Goal: Navigation & Orientation: Find specific page/section

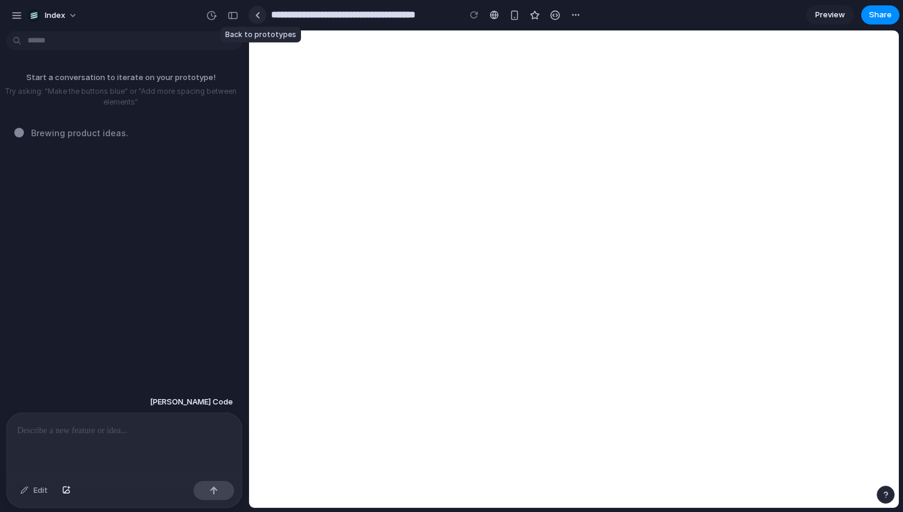
click at [259, 16] on div at bounding box center [257, 15] width 5 height 7
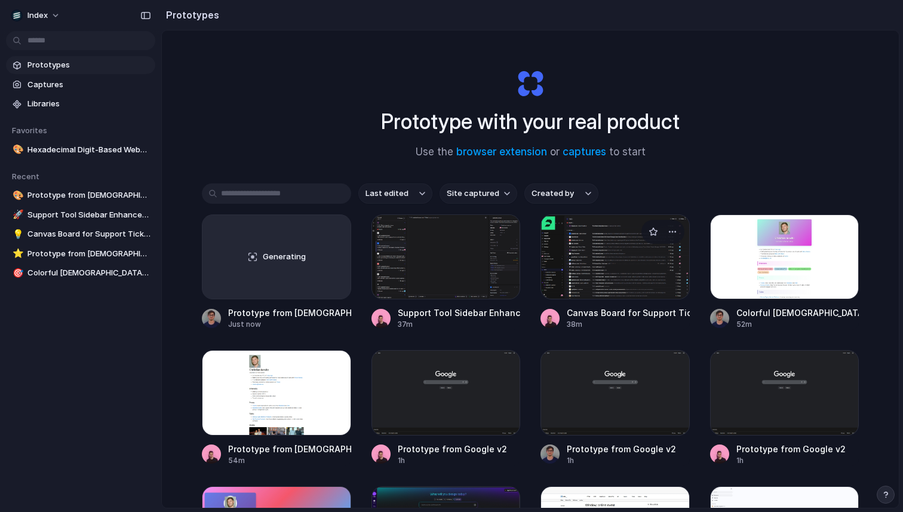
click at [602, 264] on div at bounding box center [615, 256] width 149 height 85
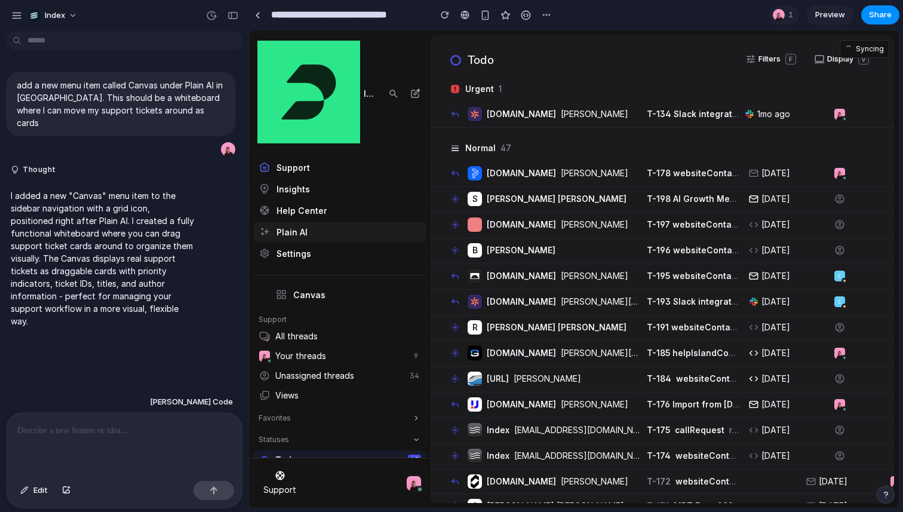
click at [312, 237] on link "Plain AI" at bounding box center [340, 232] width 172 height 20
click at [328, 238] on link "Plain AI" at bounding box center [340, 232] width 172 height 20
click at [329, 236] on link "Plain AI" at bounding box center [340, 232] width 172 height 20
click at [299, 232] on link "Plain AI" at bounding box center [340, 232] width 172 height 20
click at [314, 290] on link "Canvas" at bounding box center [348, 295] width 155 height 20
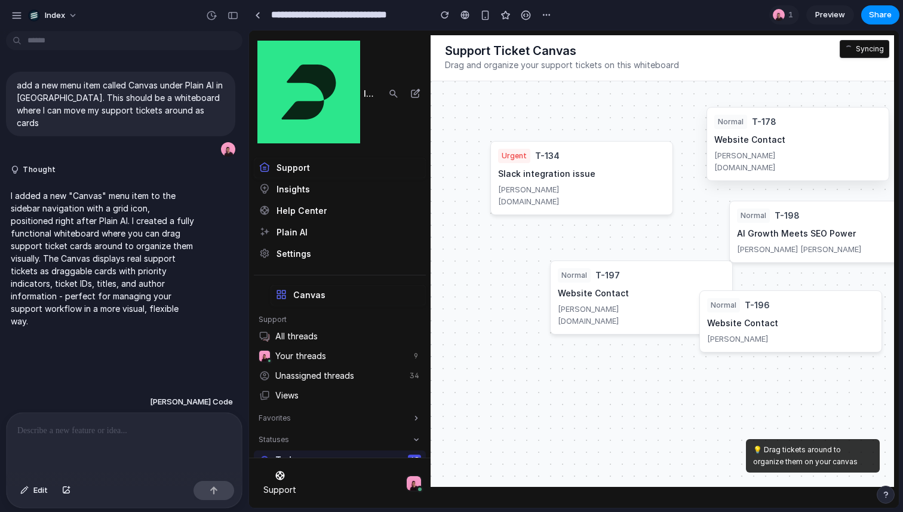
drag, startPoint x: 673, startPoint y: 212, endPoint x: 771, endPoint y: 147, distance: 118.1
click at [771, 147] on div "normal T-178 Website Contact [PERSON_NAME] [DOMAIN_NAME]" at bounding box center [798, 144] width 183 height 74
drag, startPoint x: 575, startPoint y: 188, endPoint x: 568, endPoint y: 170, distance: 19.6
click at [568, 183] on div "[PERSON_NAME]" at bounding box center [581, 189] width 167 height 12
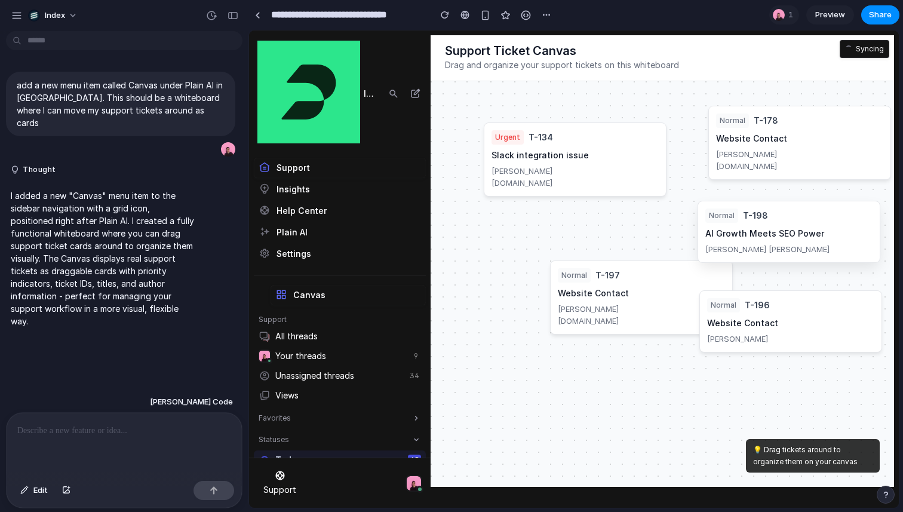
drag, startPoint x: 803, startPoint y: 232, endPoint x: 771, endPoint y: 232, distance: 31.7
click at [771, 232] on h3 "AI Growth Meets SEO Power" at bounding box center [788, 234] width 167 height 12
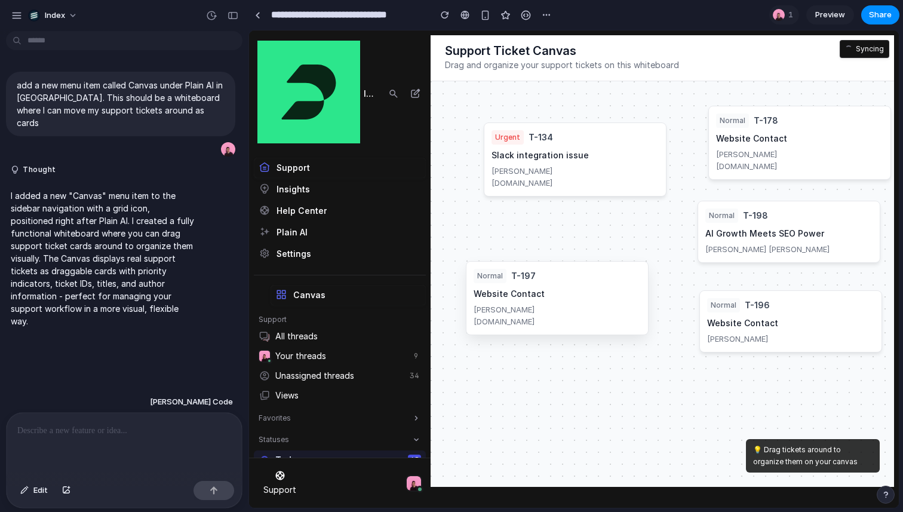
drag, startPoint x: 642, startPoint y: 287, endPoint x: 554, endPoint y: 287, distance: 88.4
click at [555, 287] on div "normal T-197 Website Contact [PERSON_NAME][DOMAIN_NAME]" at bounding box center [557, 298] width 183 height 74
drag, startPoint x: 794, startPoint y: 328, endPoint x: 673, endPoint y: 407, distance: 144.8
click at [697, 354] on div "normal T-196 Website Contact [PERSON_NAME]" at bounding box center [788, 323] width 183 height 62
drag, startPoint x: 678, startPoint y: 408, endPoint x: 766, endPoint y: 360, distance: 99.4
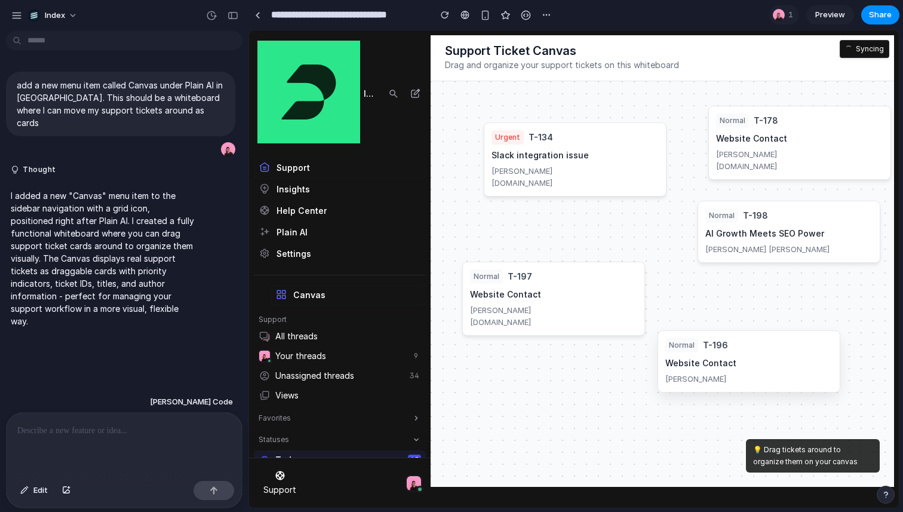
click at [766, 361] on div "normal T-196 Website Contact [PERSON_NAME]" at bounding box center [749, 361] width 183 height 62
click at [108, 432] on p at bounding box center [124, 430] width 214 height 14
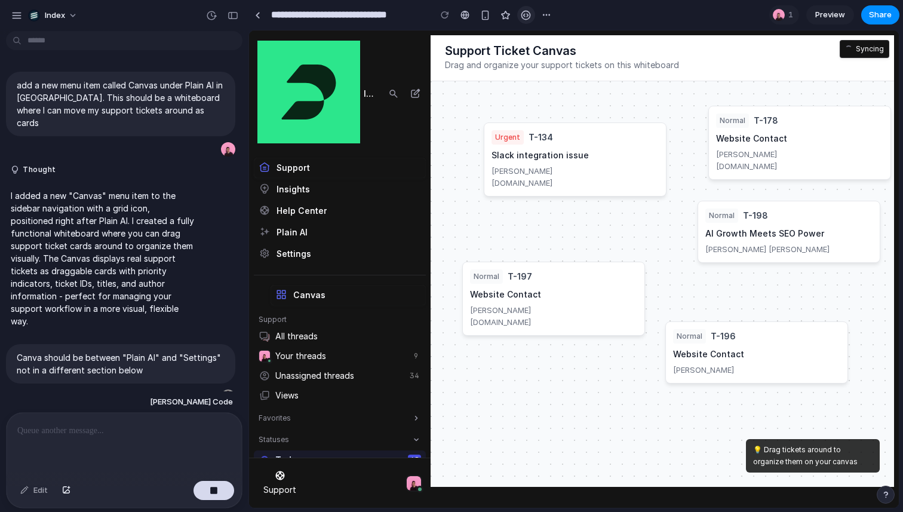
click at [526, 16] on div "button" at bounding box center [526, 15] width 10 height 10
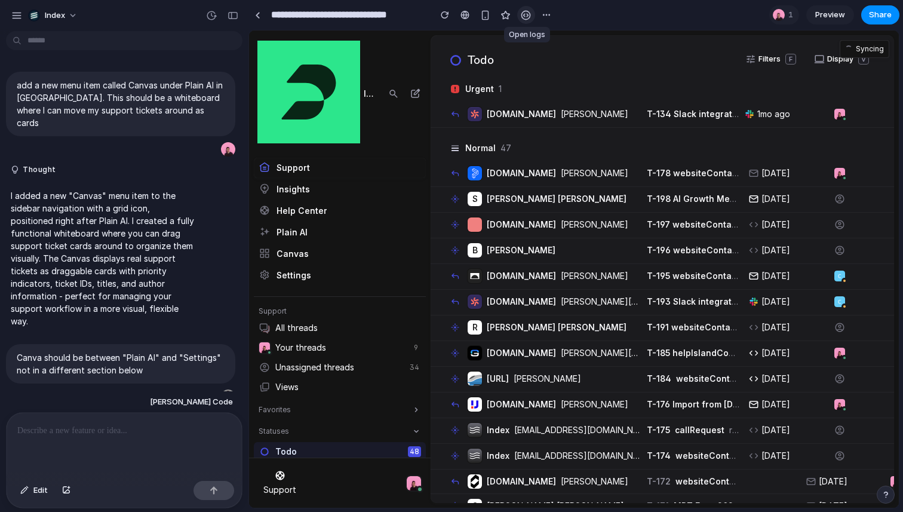
scroll to position [366, 0]
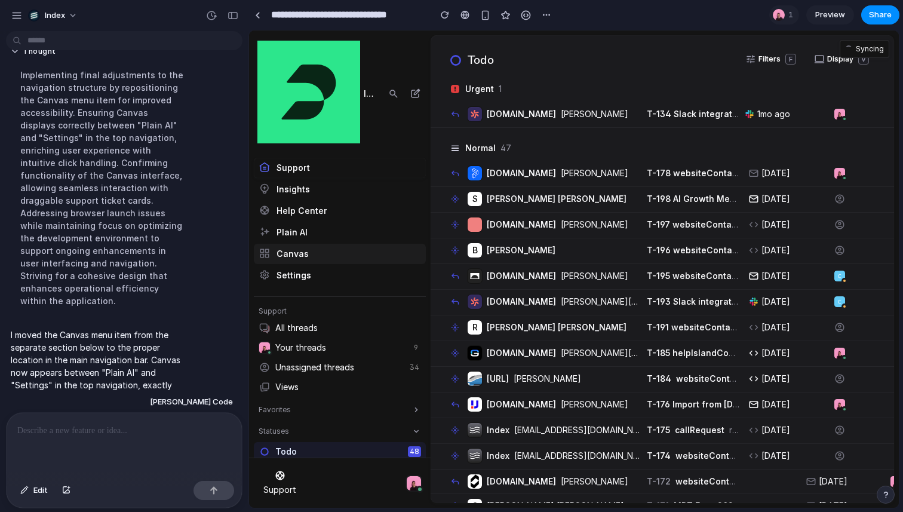
click at [304, 253] on link "Canvas" at bounding box center [340, 254] width 172 height 20
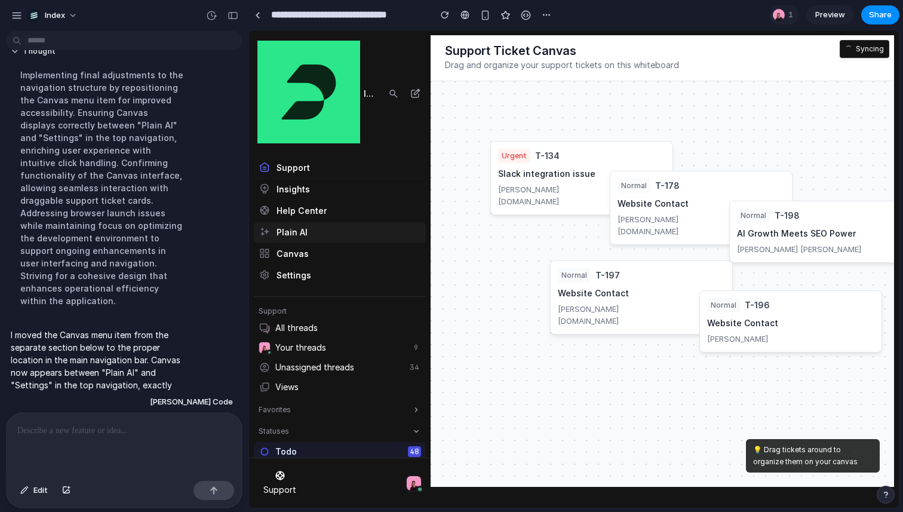
click at [310, 237] on link "Plain AI" at bounding box center [340, 232] width 172 height 20
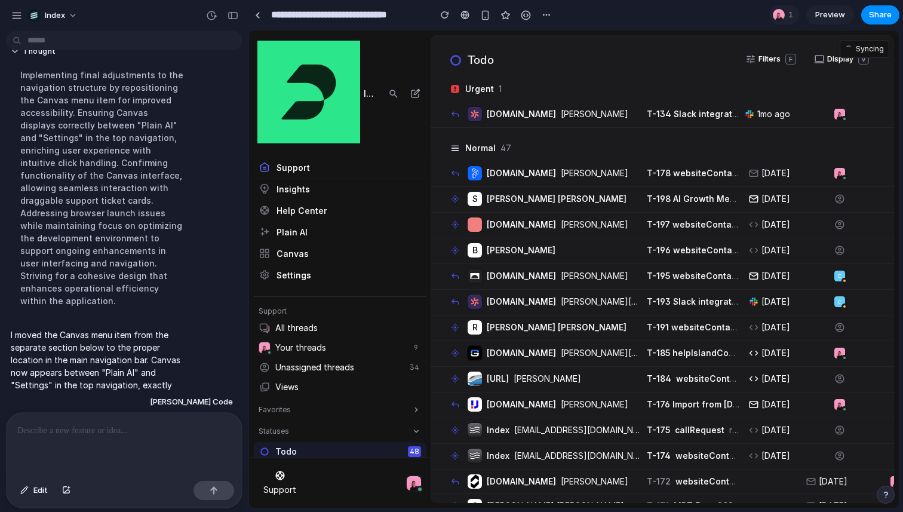
click at [294, 168] on link "Support" at bounding box center [340, 168] width 172 height 20
click at [293, 184] on link "Insights" at bounding box center [340, 189] width 172 height 20
click at [286, 249] on link "Canvas" at bounding box center [340, 254] width 172 height 20
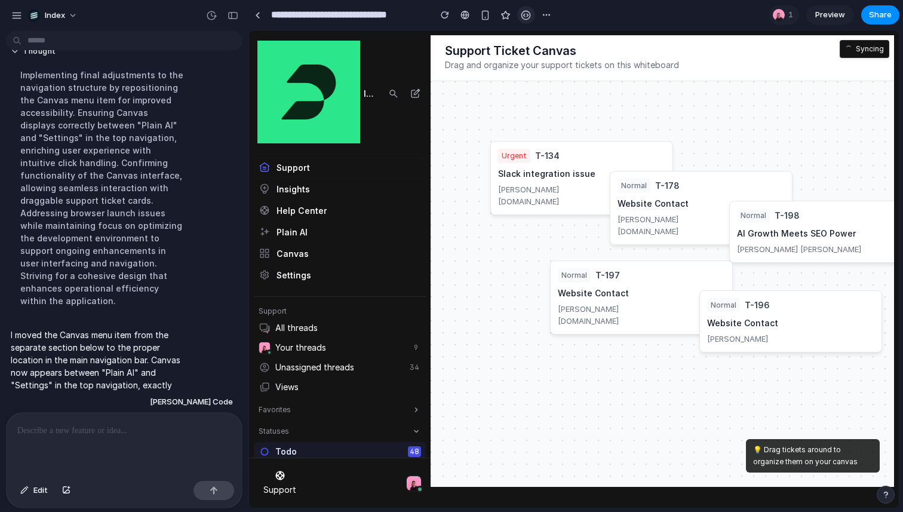
click at [530, 15] on div "button" at bounding box center [526, 15] width 10 height 10
click at [257, 19] on link at bounding box center [257, 15] width 18 height 18
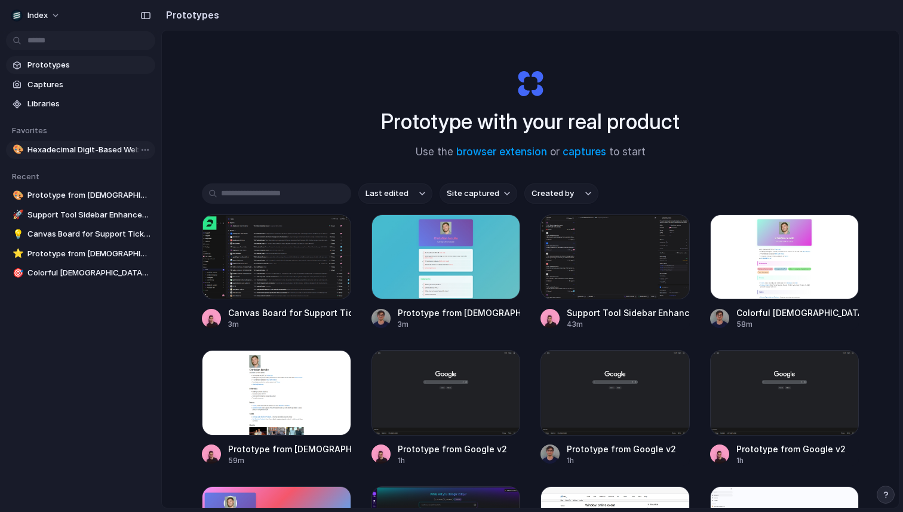
click at [97, 145] on span "Hexadecimal Digit-Based Website Demo" at bounding box center [88, 150] width 123 height 12
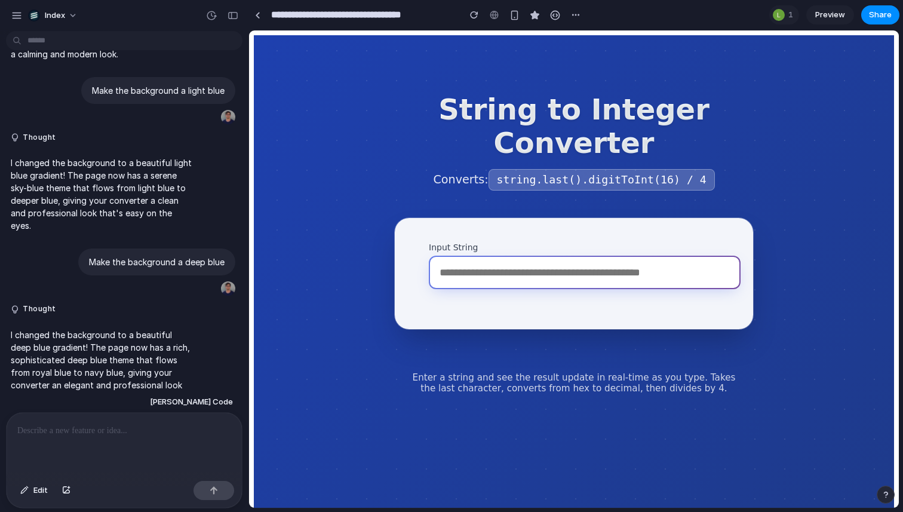
click at [493, 281] on input "Input String" at bounding box center [585, 272] width 312 height 33
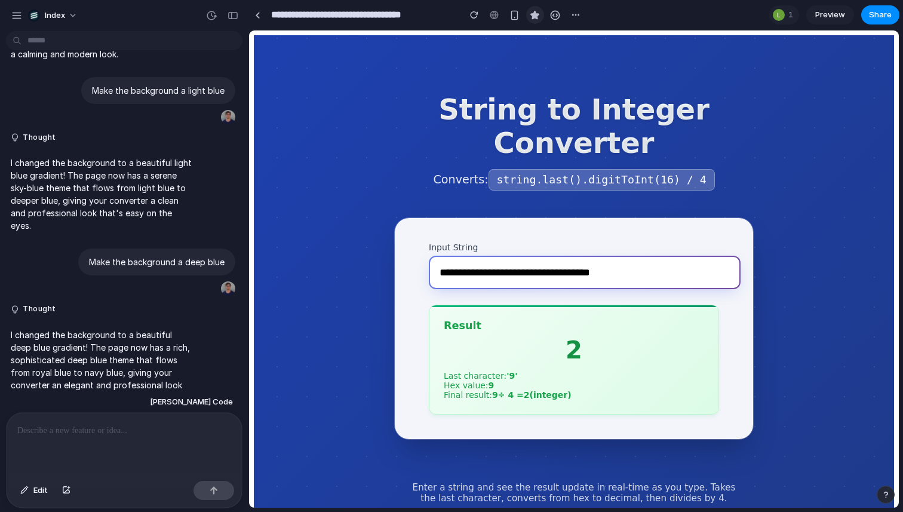
type input "**********"
click at [263, 13] on link at bounding box center [257, 15] width 18 height 18
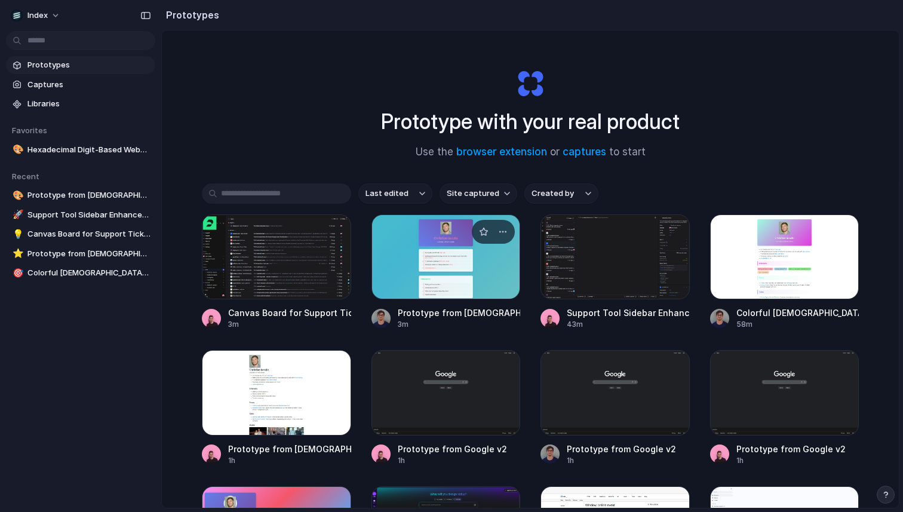
click at [420, 269] on div at bounding box center [446, 256] width 149 height 85
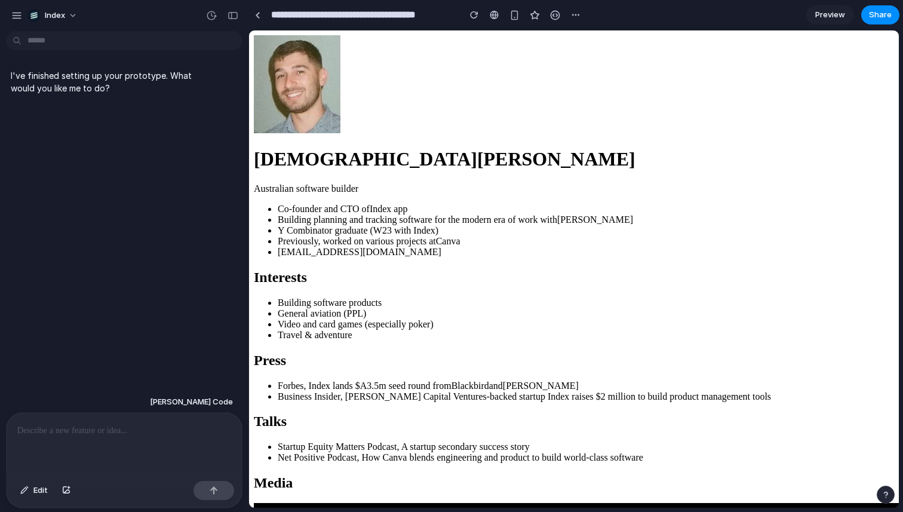
click at [94, 431] on p at bounding box center [124, 430] width 214 height 14
type input "**********"
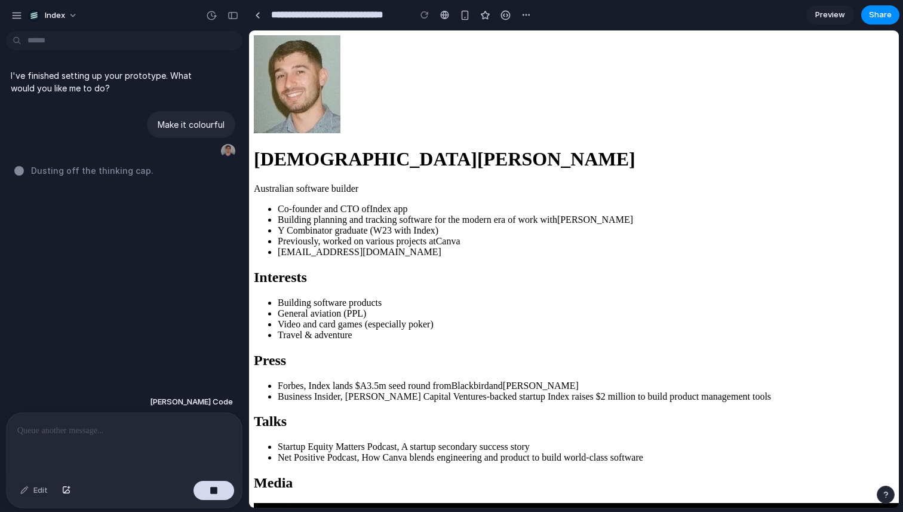
click at [255, 16] on div at bounding box center [257, 15] width 5 height 7
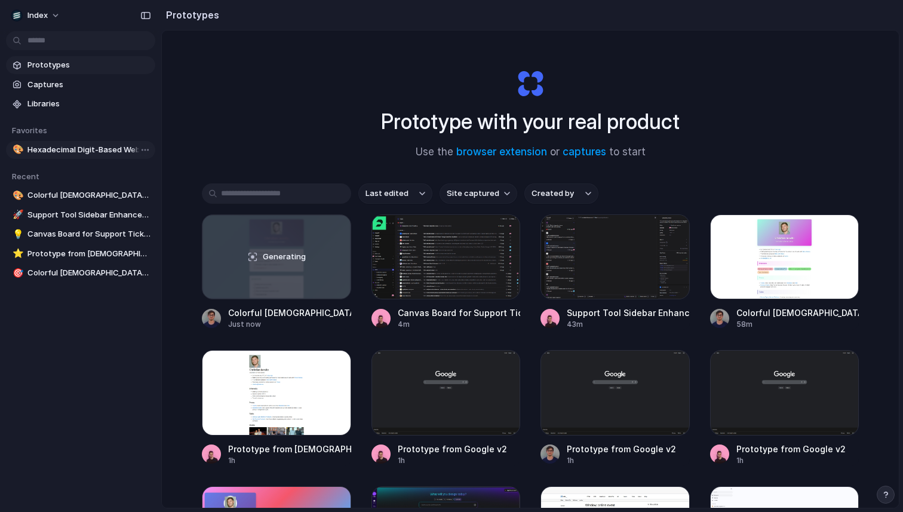
click at [95, 148] on span "Hexadecimal Digit-Based Website Demo" at bounding box center [88, 150] width 123 height 12
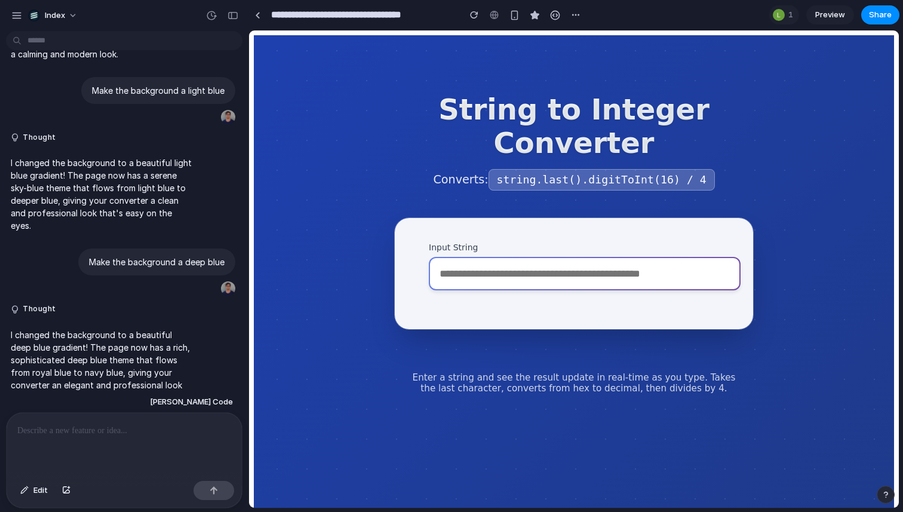
click at [492, 280] on input "Input String" at bounding box center [585, 273] width 312 height 33
paste input "**********"
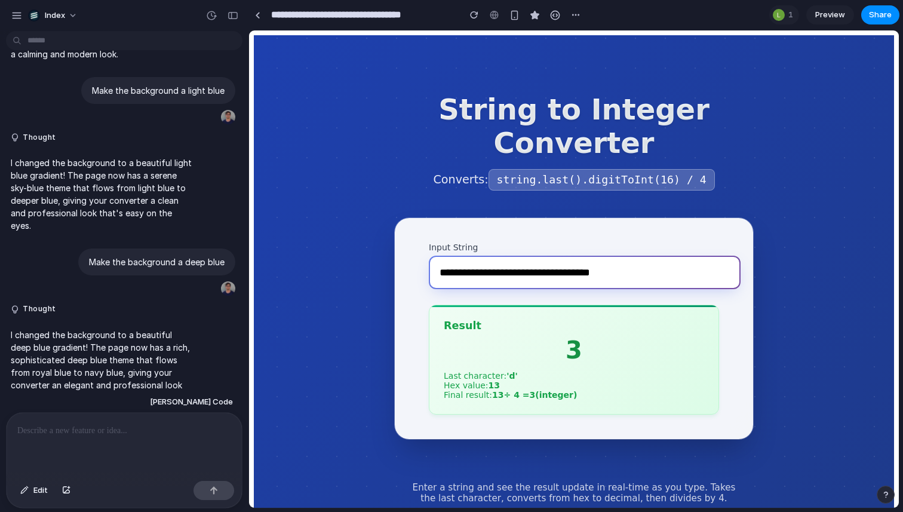
type input "**********"
click at [255, 17] on div at bounding box center [257, 15] width 5 height 7
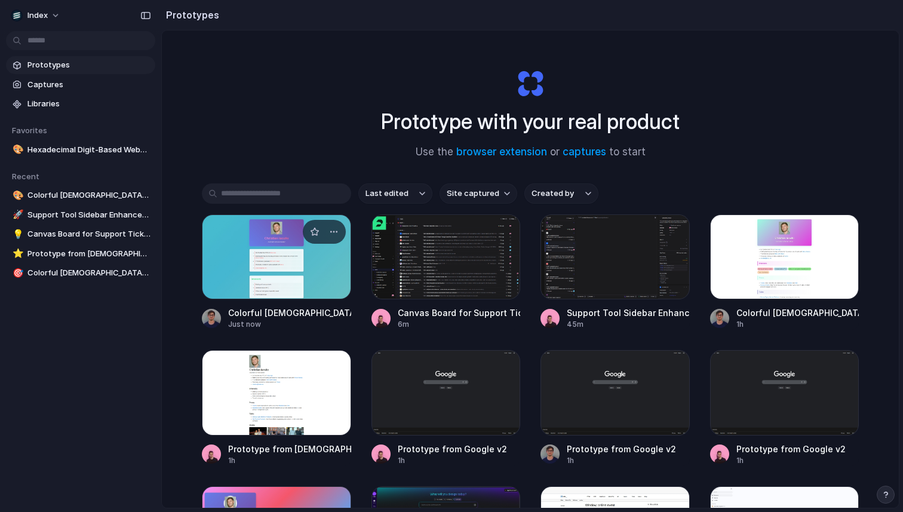
click at [256, 268] on div at bounding box center [276, 256] width 149 height 85
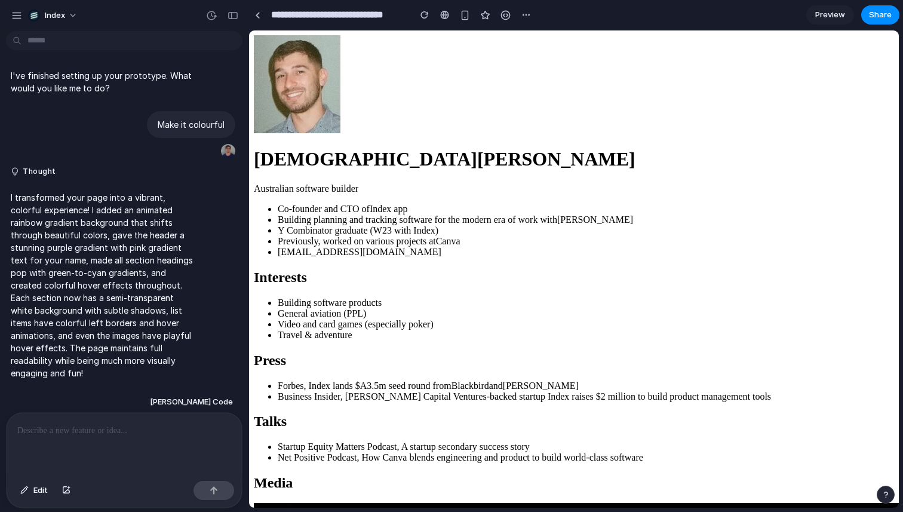
drag, startPoint x: 461, startPoint y: 307, endPoint x: 573, endPoint y: 307, distance: 111.7
click at [573, 214] on li "Co-founder and CTO of Index app" at bounding box center [586, 209] width 616 height 11
drag, startPoint x: 469, startPoint y: 314, endPoint x: 434, endPoint y: 314, distance: 35.2
click at [435, 214] on li "Co-founder and CTO of Index app" at bounding box center [586, 209] width 616 height 11
click at [450, 257] on section "Co-founder and CTO of Index app Building planning and tracking software for the…" at bounding box center [574, 231] width 640 height 54
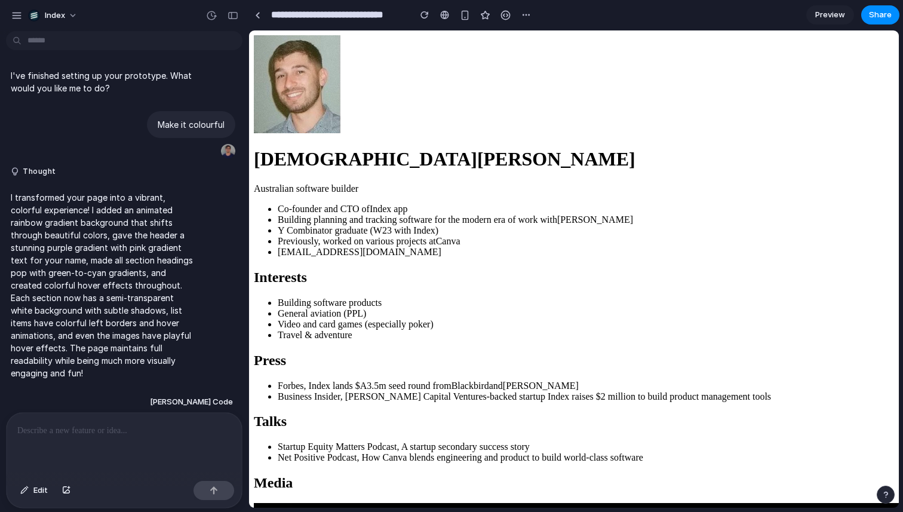
click at [118, 434] on p at bounding box center [124, 430] width 214 height 14
drag, startPoint x: 441, startPoint y: 318, endPoint x: 483, endPoint y: 318, distance: 41.2
click at [483, 214] on li "Co-founder and CTO of Index app" at bounding box center [586, 209] width 616 height 11
click at [483, 257] on section "Co-founder and CTO of Index app Building planning and tracking software for the…" at bounding box center [574, 231] width 640 height 54
click at [94, 438] on div at bounding box center [124, 444] width 235 height 63
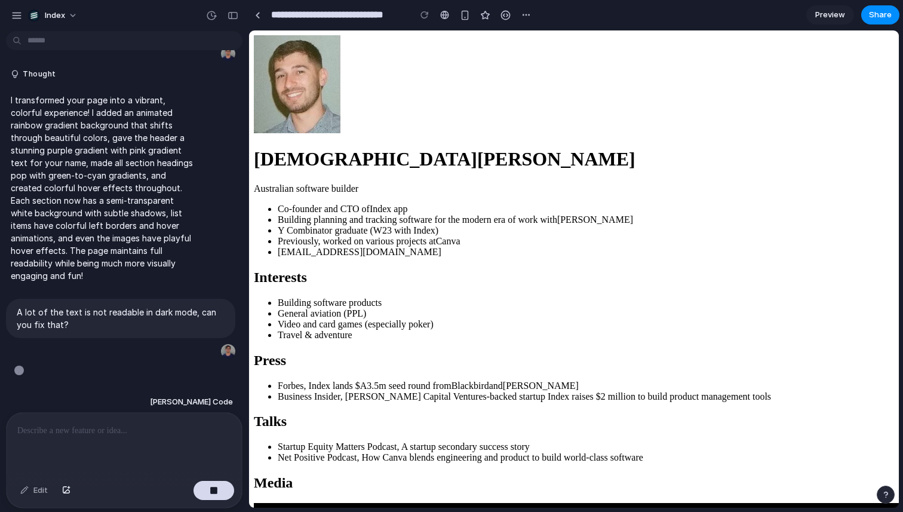
scroll to position [98, 0]
click at [257, 22] on link at bounding box center [257, 15] width 18 height 18
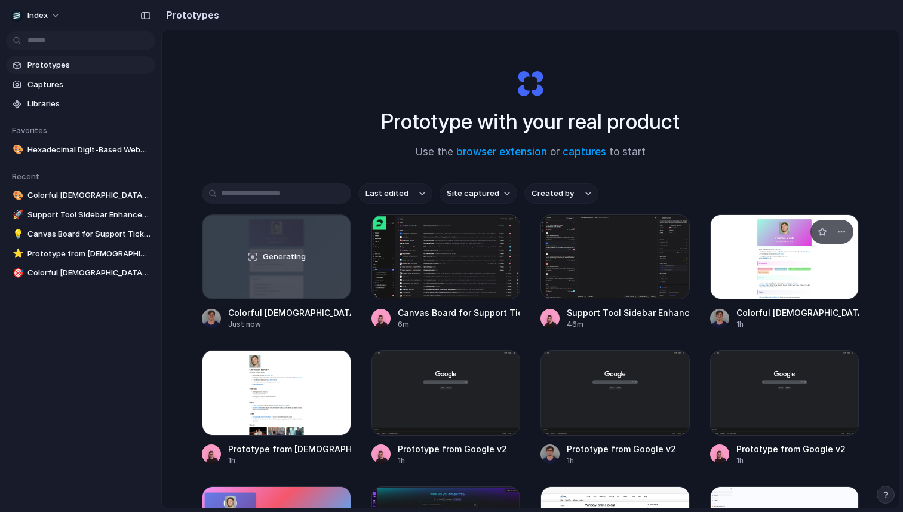
click at [773, 252] on div at bounding box center [784, 256] width 149 height 85
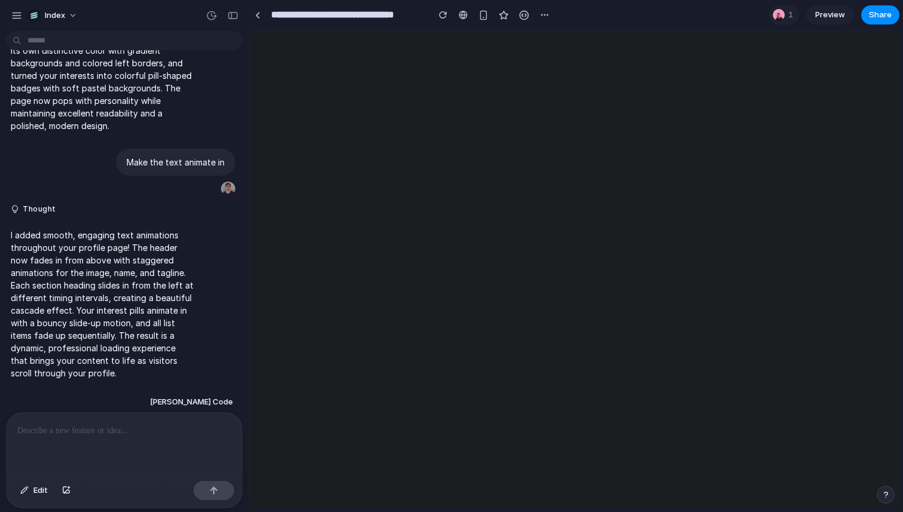
click at [125, 428] on p at bounding box center [124, 430] width 214 height 14
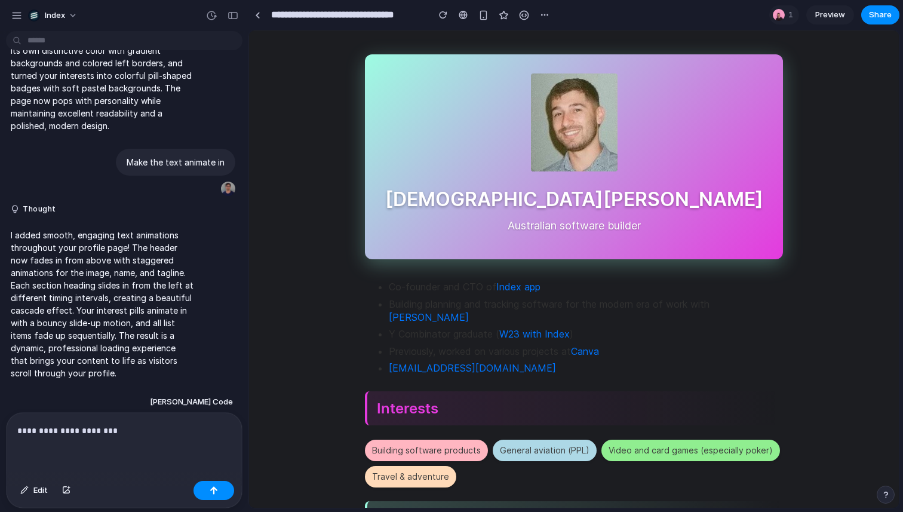
scroll to position [243, 0]
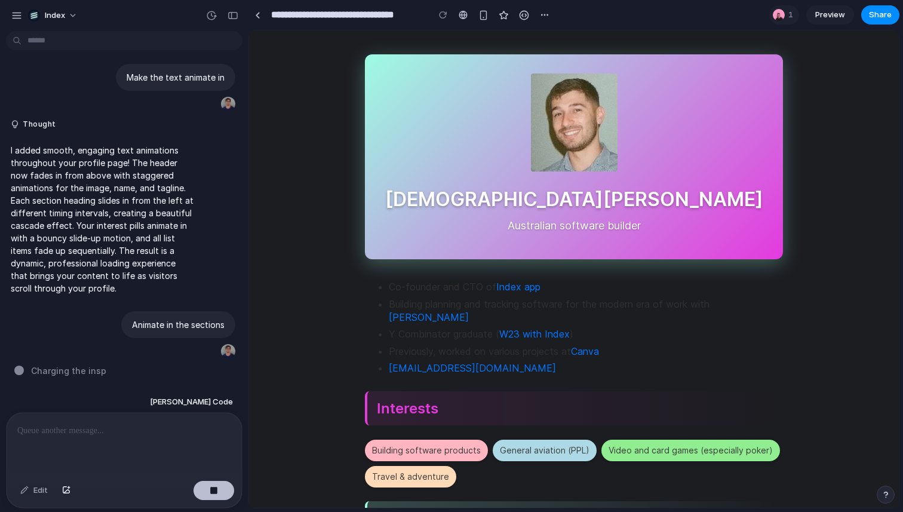
click at [216, 492] on div "button" at bounding box center [214, 490] width 8 height 8
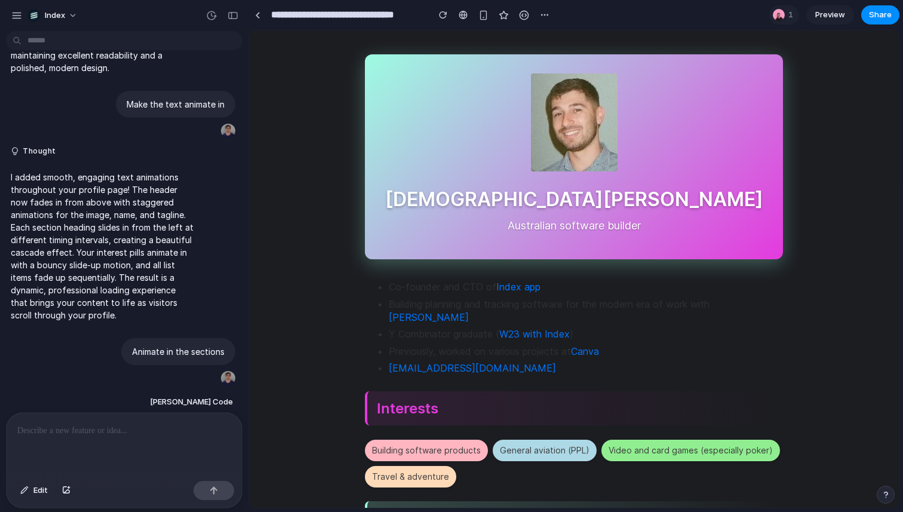
scroll to position [0, 0]
click at [263, 17] on link at bounding box center [257, 15] width 18 height 18
